Goal: Information Seeking & Learning: Learn about a topic

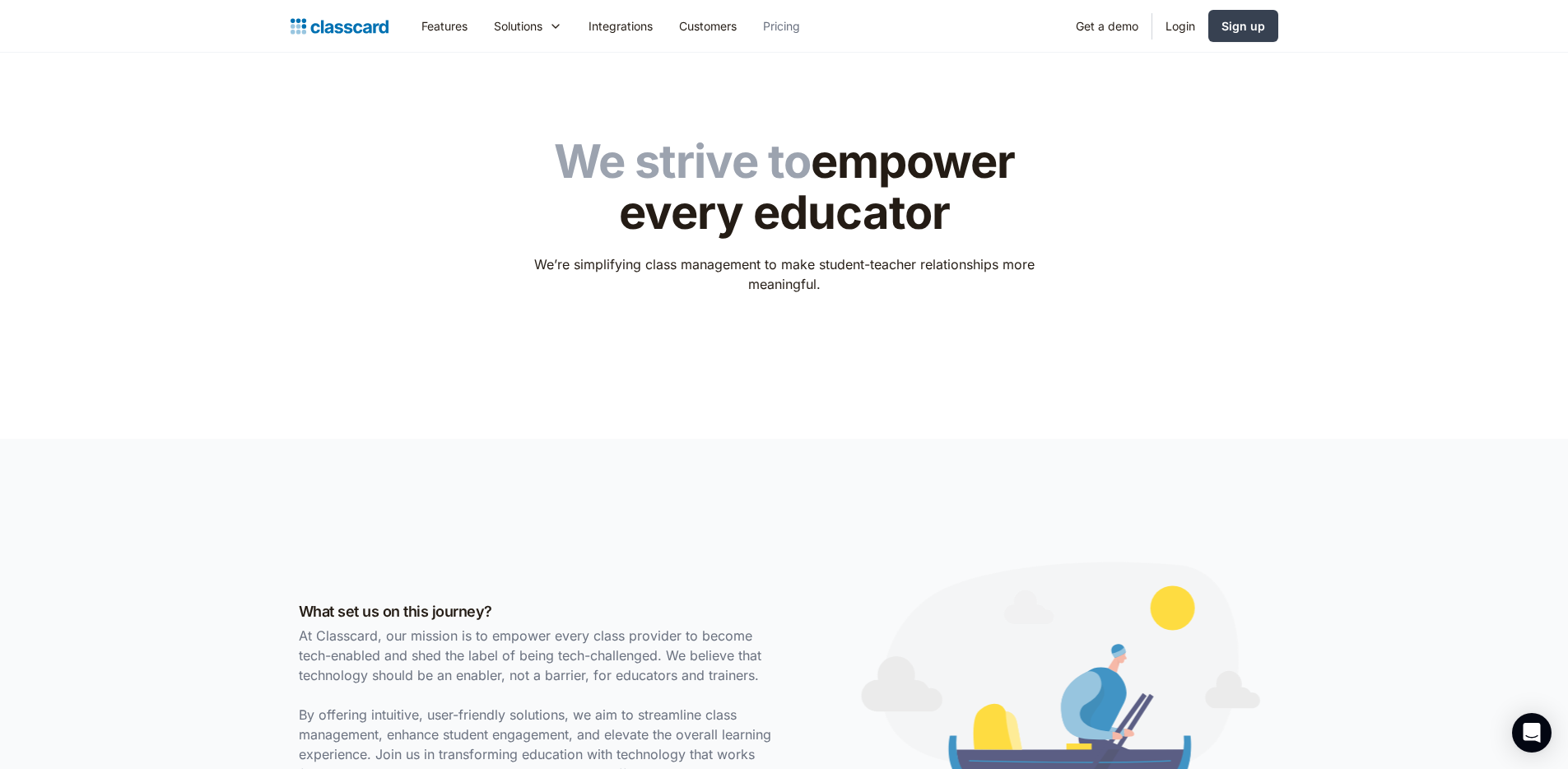
click at [773, 23] on link "Pricing" at bounding box center [782, 26] width 63 height 38
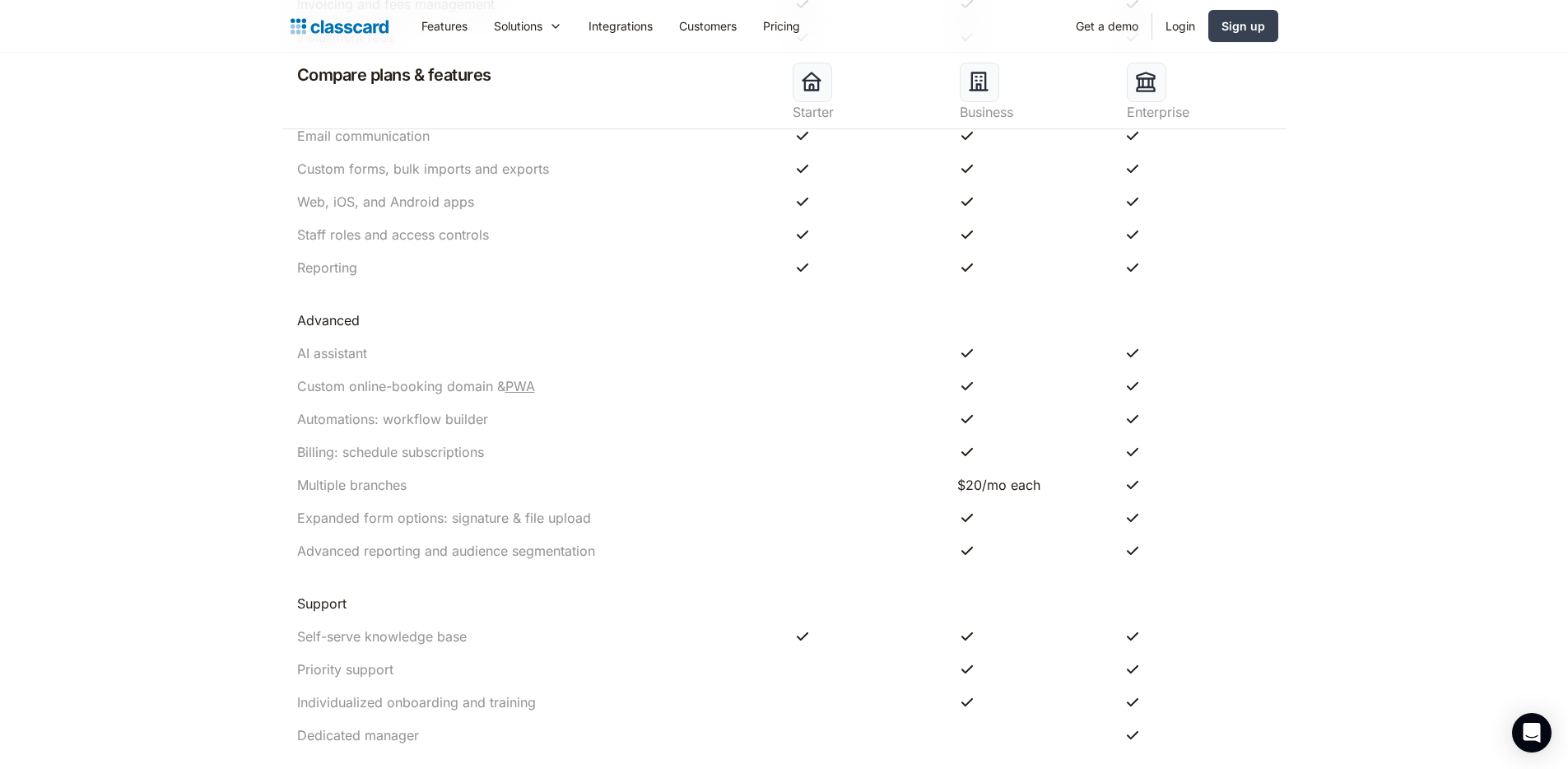
scroll to position [1514, 0]
click at [387, 489] on div "Multiple branches" at bounding box center [352, 481] width 110 height 20
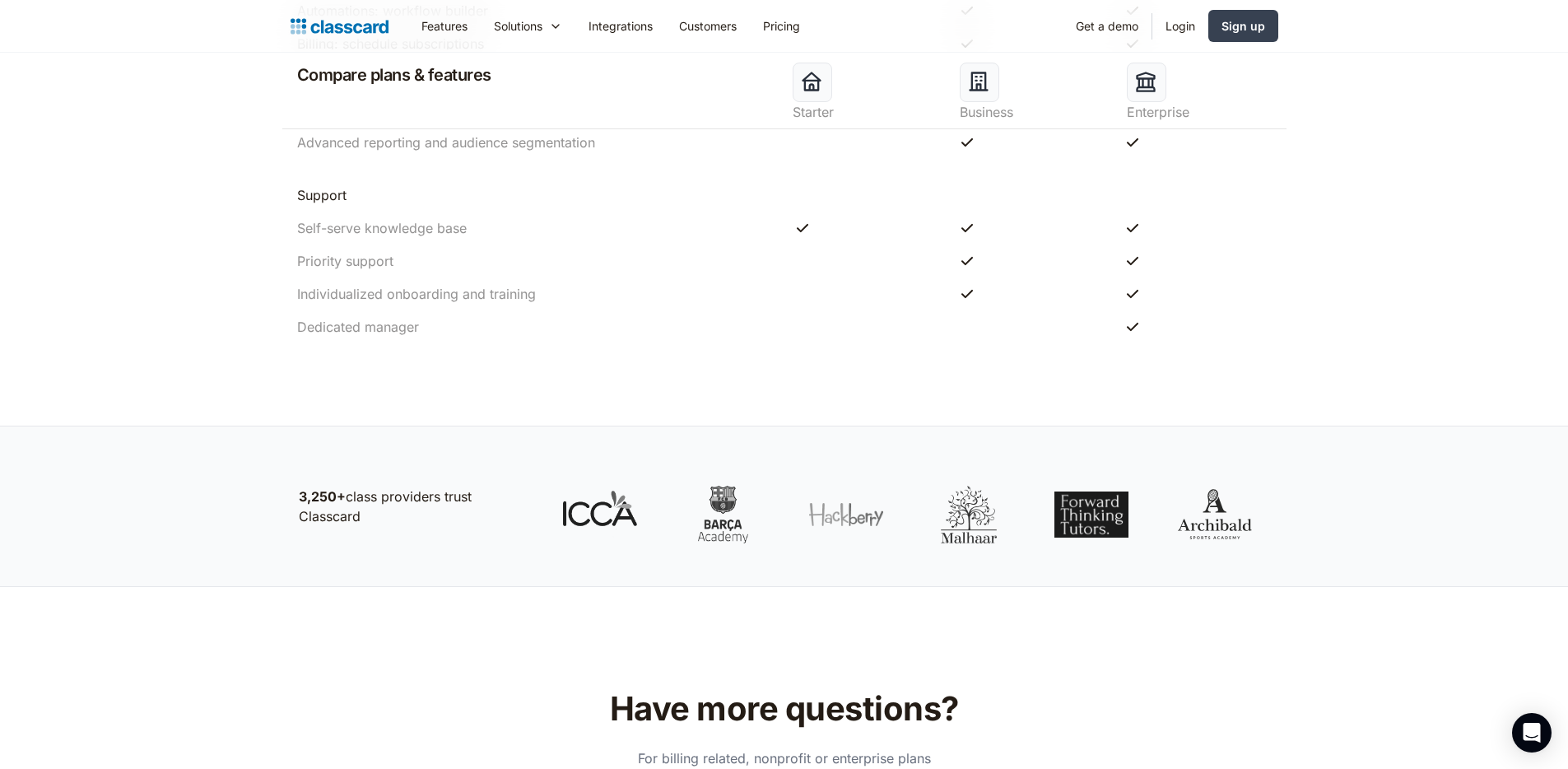
scroll to position [1921, 0]
click at [717, 524] on div at bounding box center [722, 513] width 74 height 58
